Goal: Task Accomplishment & Management: Manage account settings

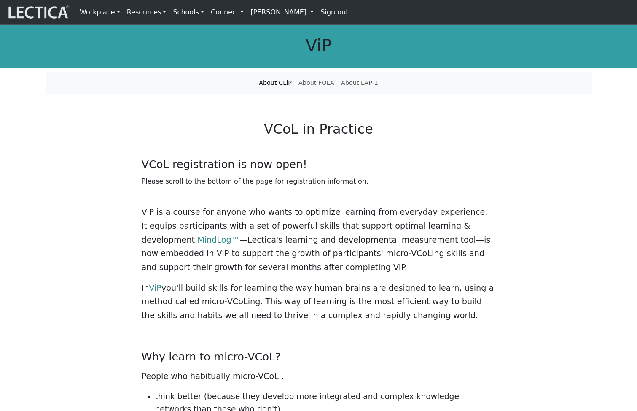
click at [274, 13] on link "[PERSON_NAME]" at bounding box center [282, 12] width 70 height 18
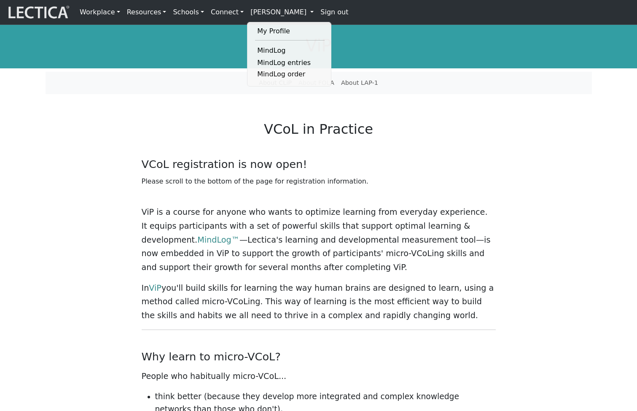
click at [317, 13] on link "Sign out" at bounding box center [334, 12] width 35 height 18
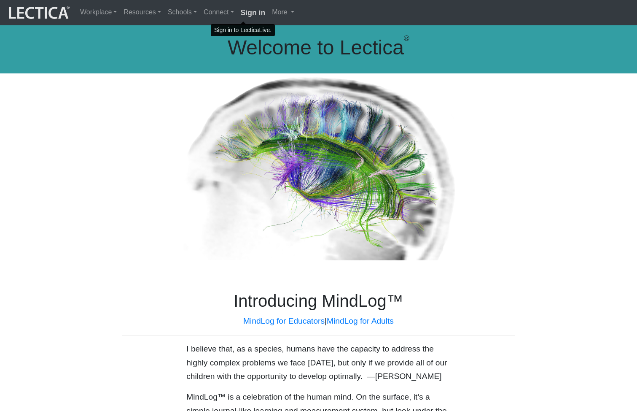
click at [243, 11] on strong "Sign in" at bounding box center [253, 12] width 25 height 8
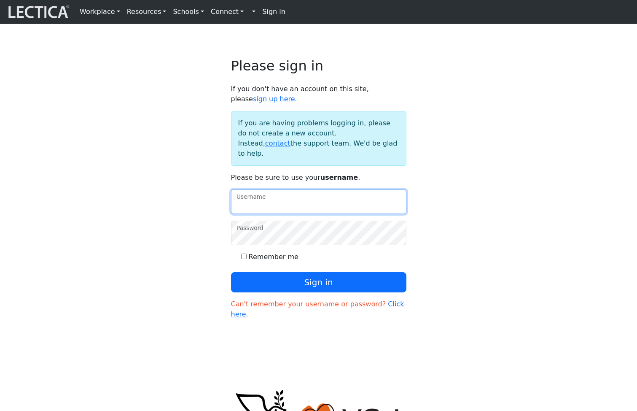
click at [280, 200] on input "Username" at bounding box center [318, 201] width 175 height 24
type input "amcorreia"
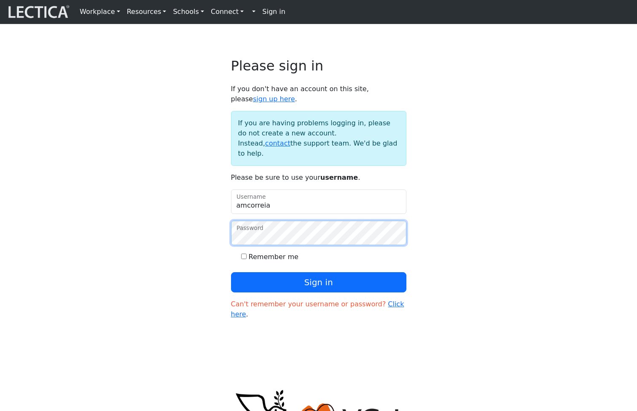
click at [231, 272] on button "Sign in" at bounding box center [318, 282] width 175 height 20
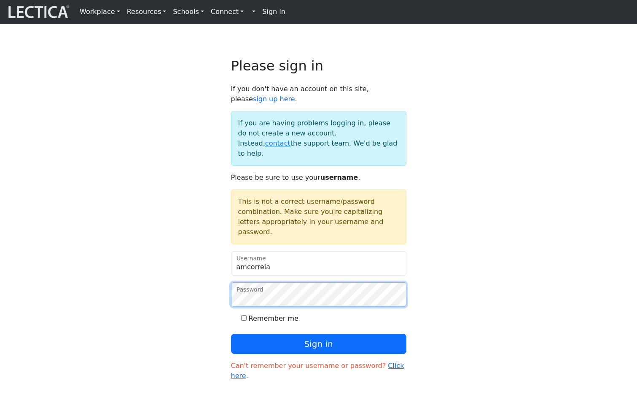
click at [231, 334] on button "Sign in" at bounding box center [318, 344] width 175 height 20
